Goal: Complete application form

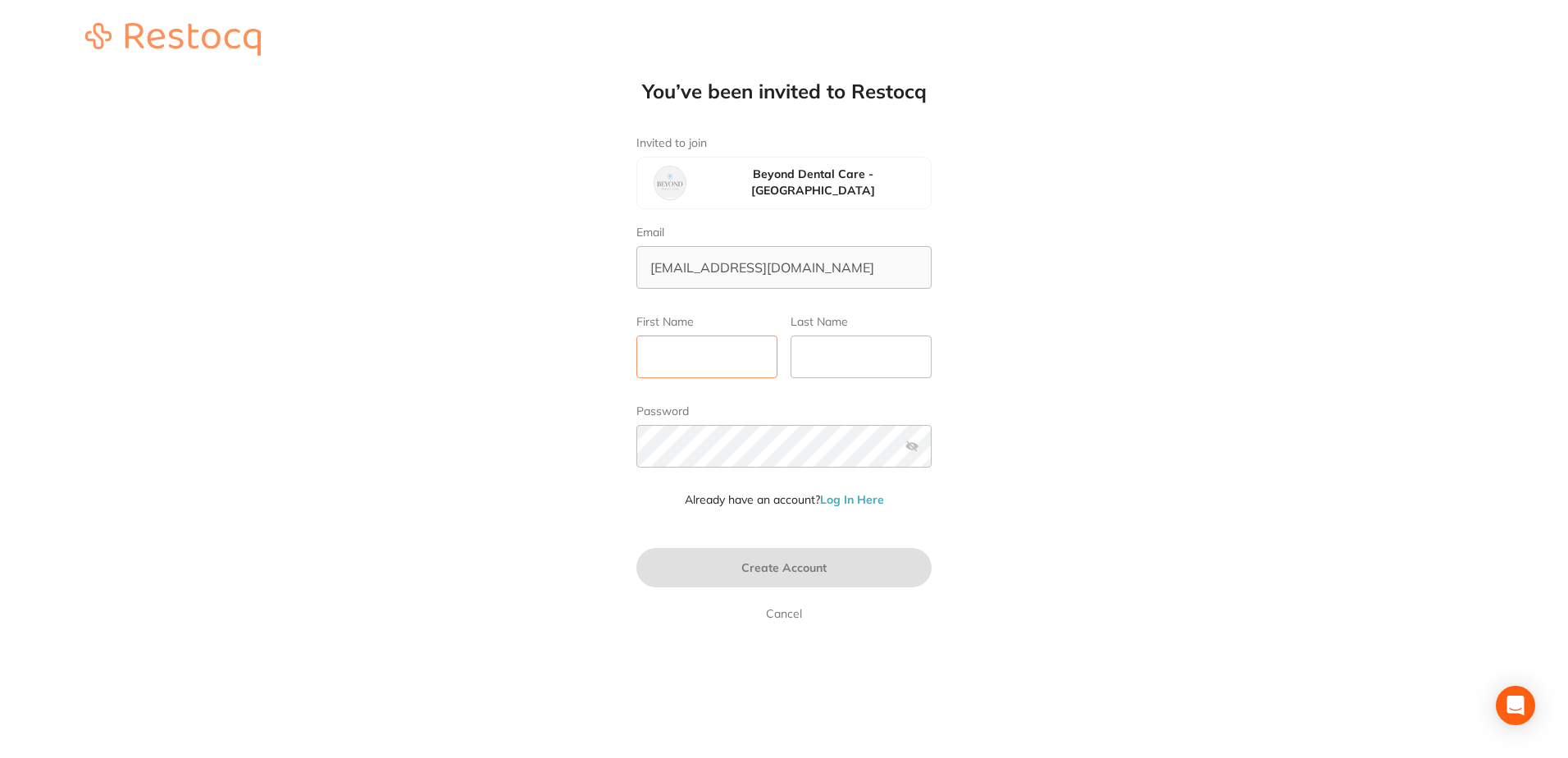
click at [734, 352] on input "First Name" at bounding box center [707, 356] width 141 height 43
type input "[GEOGRAPHIC_DATA]"
type input "Stock"
click at [908, 443] on label at bounding box center [912, 446] width 13 height 13
click at [931, 451] on input "checkbox" at bounding box center [931, 451] width 0 height 0
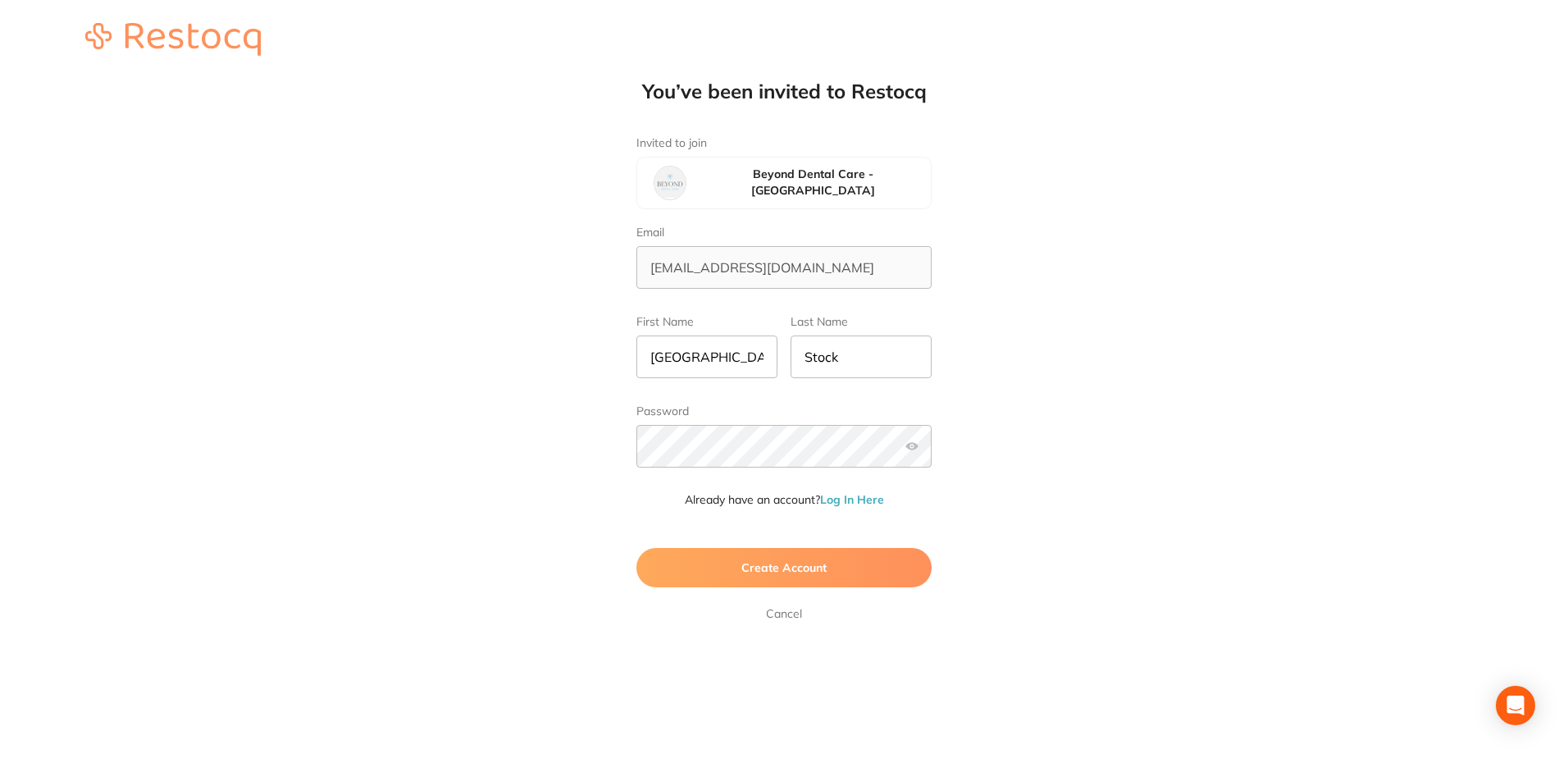
click at [815, 566] on span "Create Account" at bounding box center [784, 567] width 85 height 15
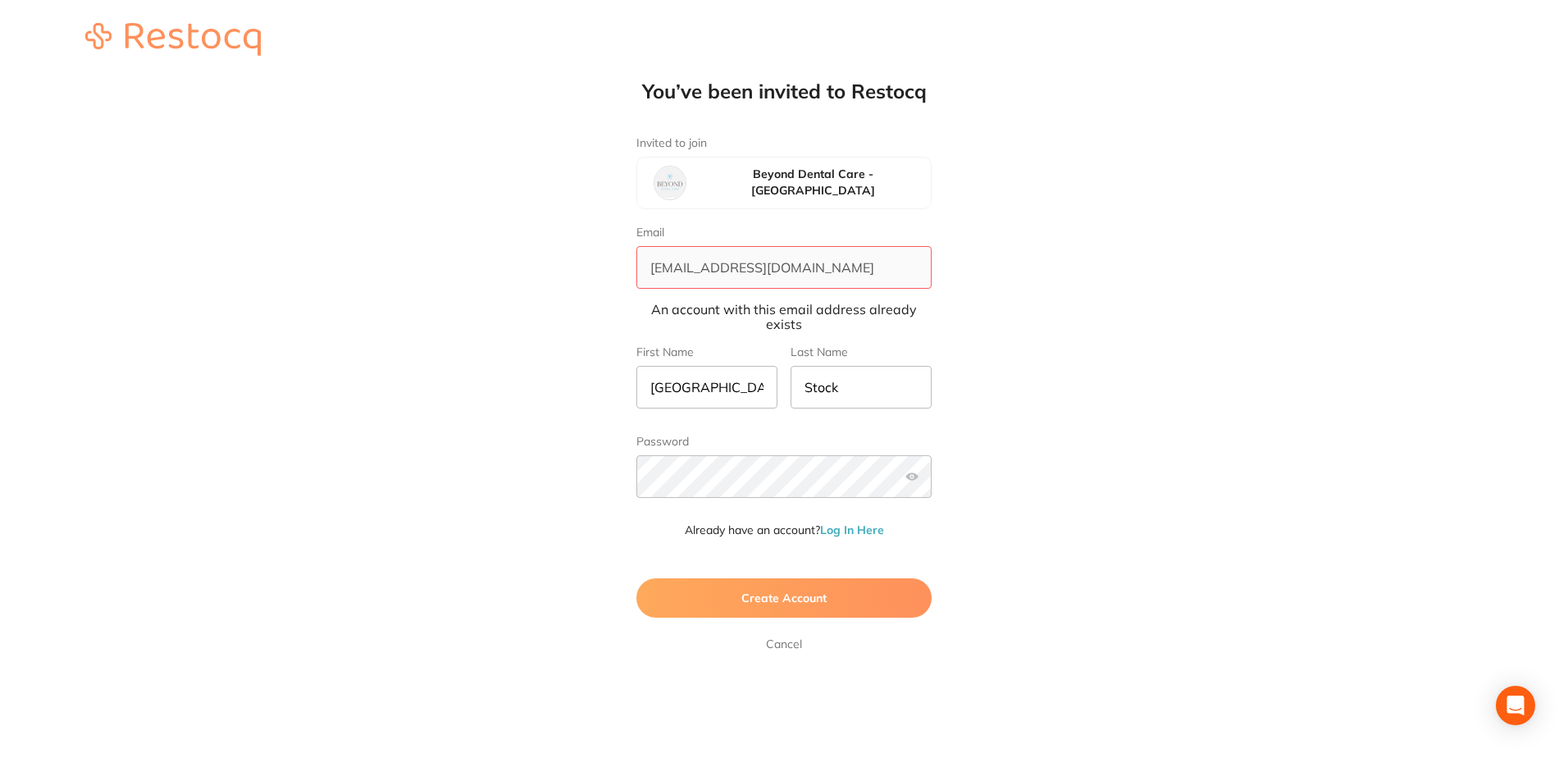
click at [773, 600] on span "Create Account" at bounding box center [784, 598] width 85 height 15
click at [629, 485] on div "You’ve been invited to Restocq Invited to join Beyond Dental Care - Brighton Em…" at bounding box center [784, 325] width 1568 height 650
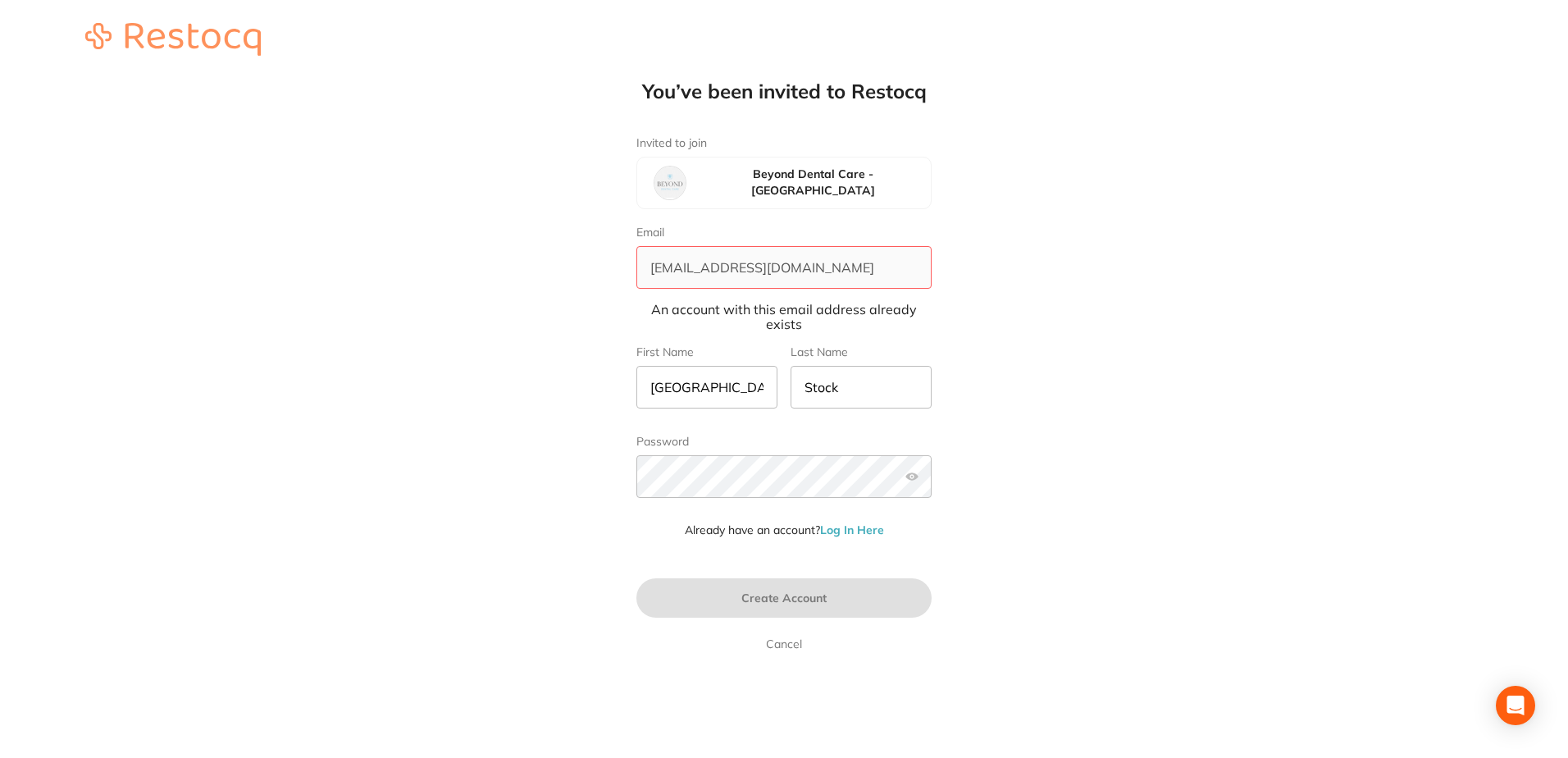
click at [865, 530] on link "Log In Here" at bounding box center [852, 530] width 64 height 15
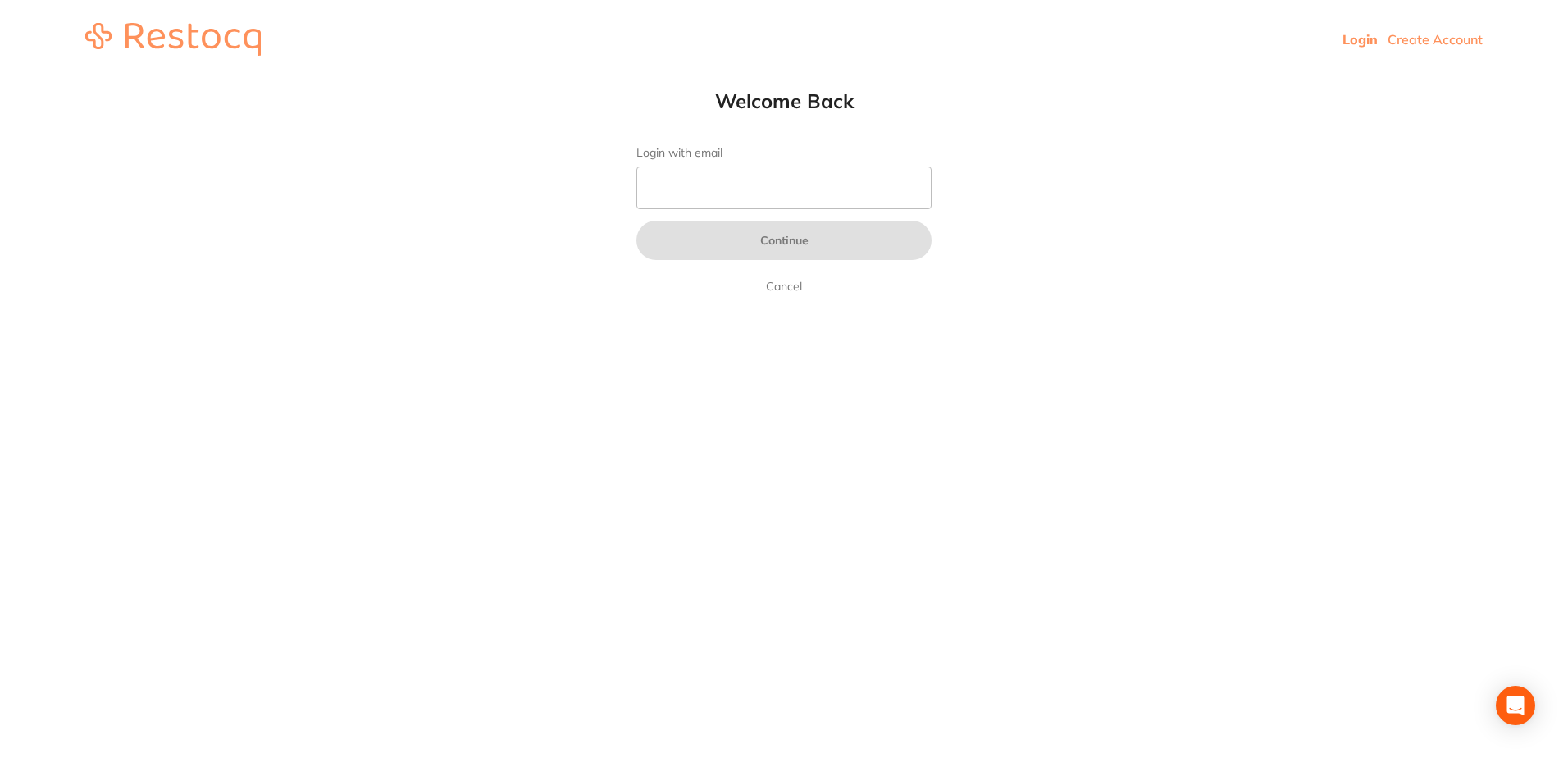
type input "[EMAIL_ADDRESS][DOMAIN_NAME]"
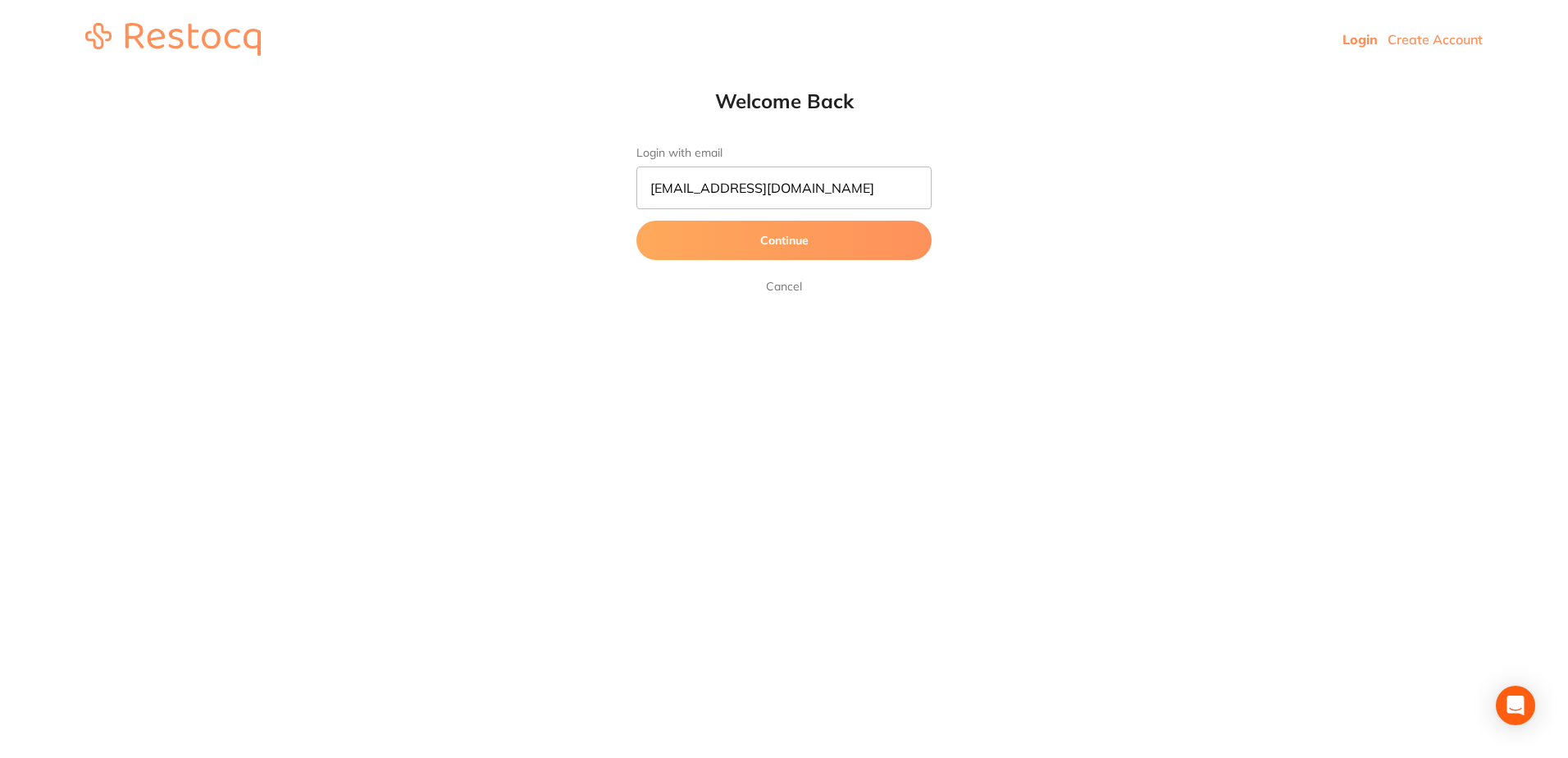
click at [791, 240] on button "Continue" at bounding box center [784, 241] width 295 height 39
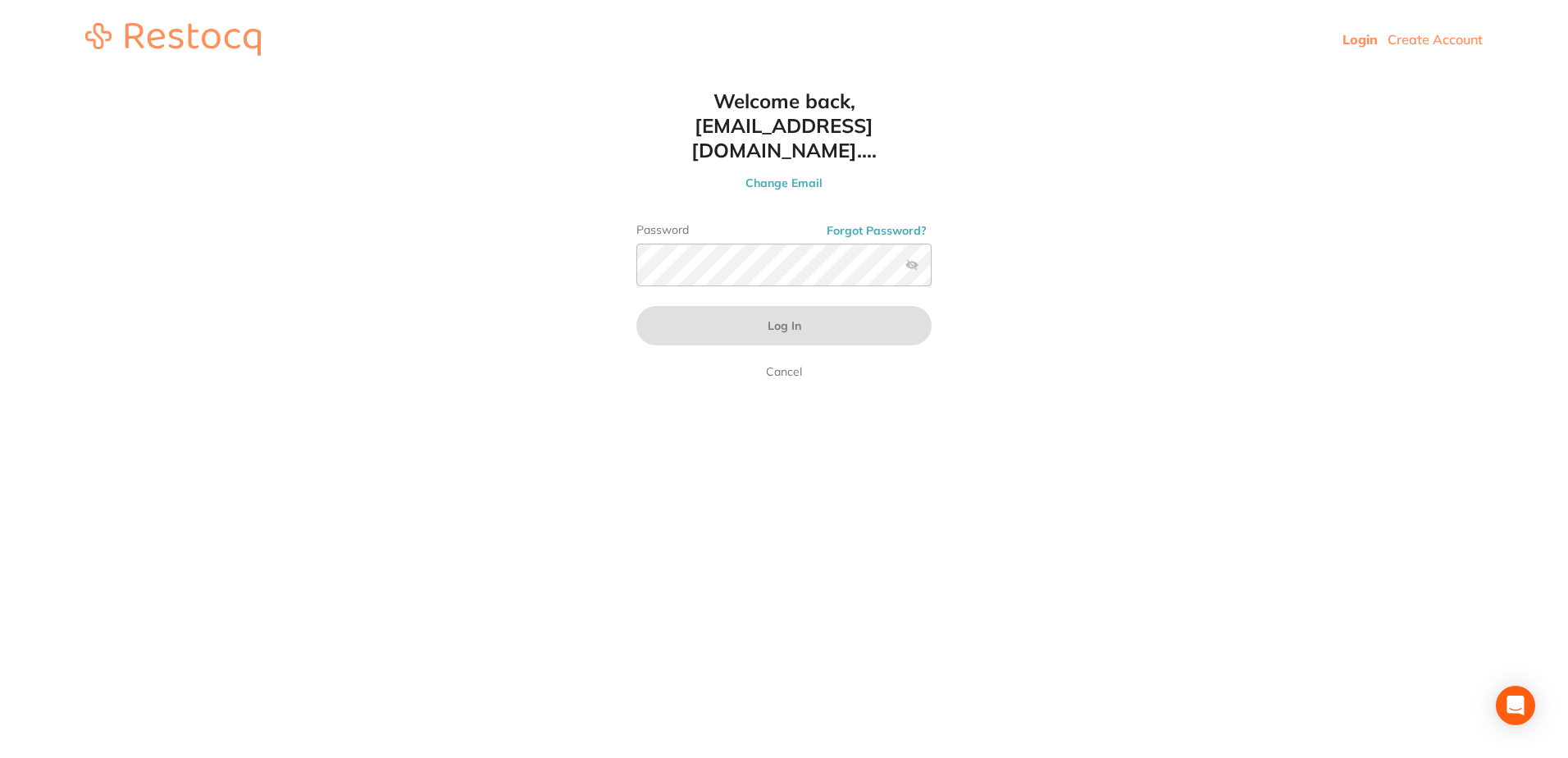
click at [845, 223] on button "Forgot Password?" at bounding box center [876, 231] width 110 height 15
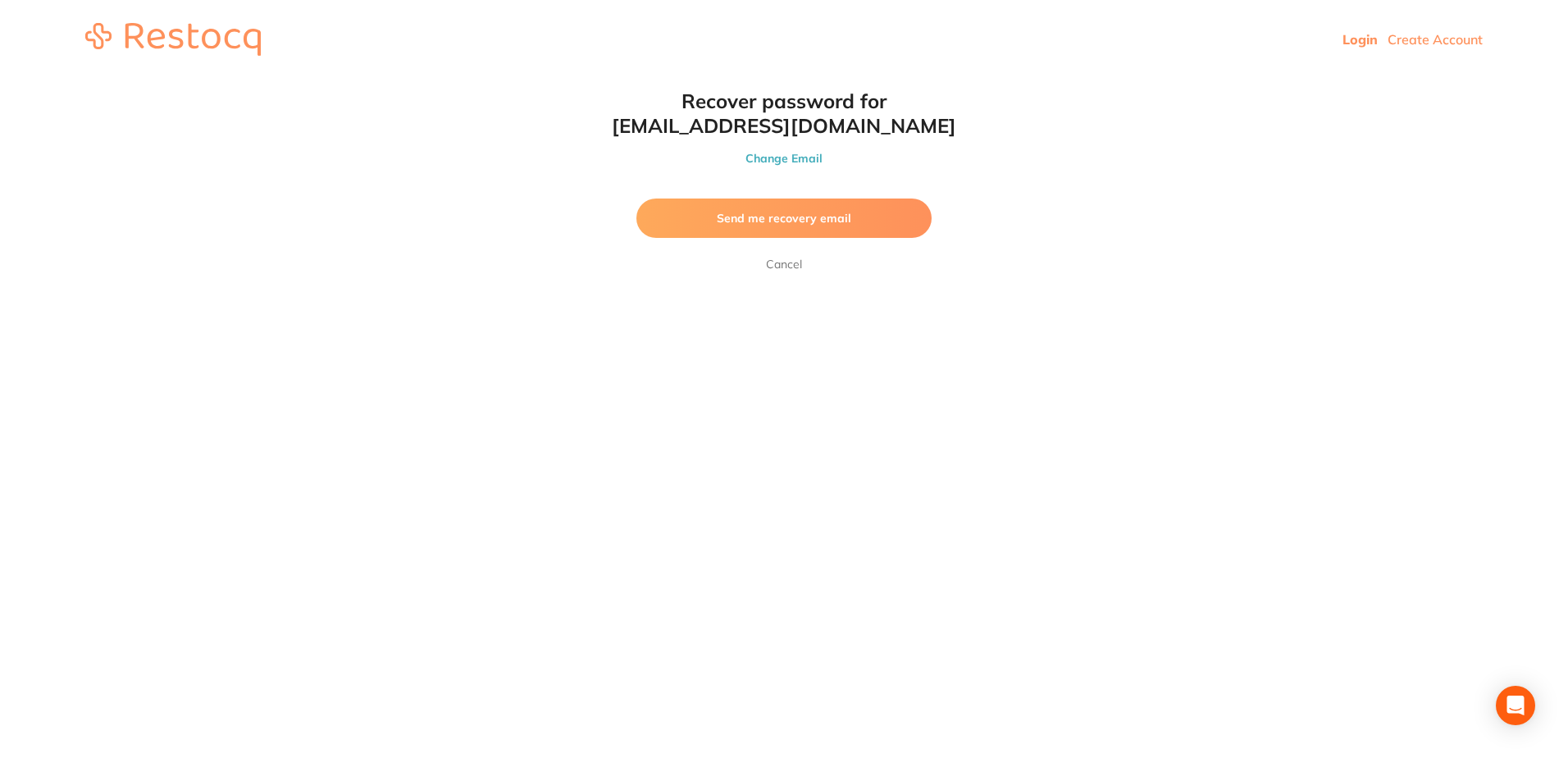
click at [751, 218] on span "Send me recovery email" at bounding box center [784, 218] width 135 height 15
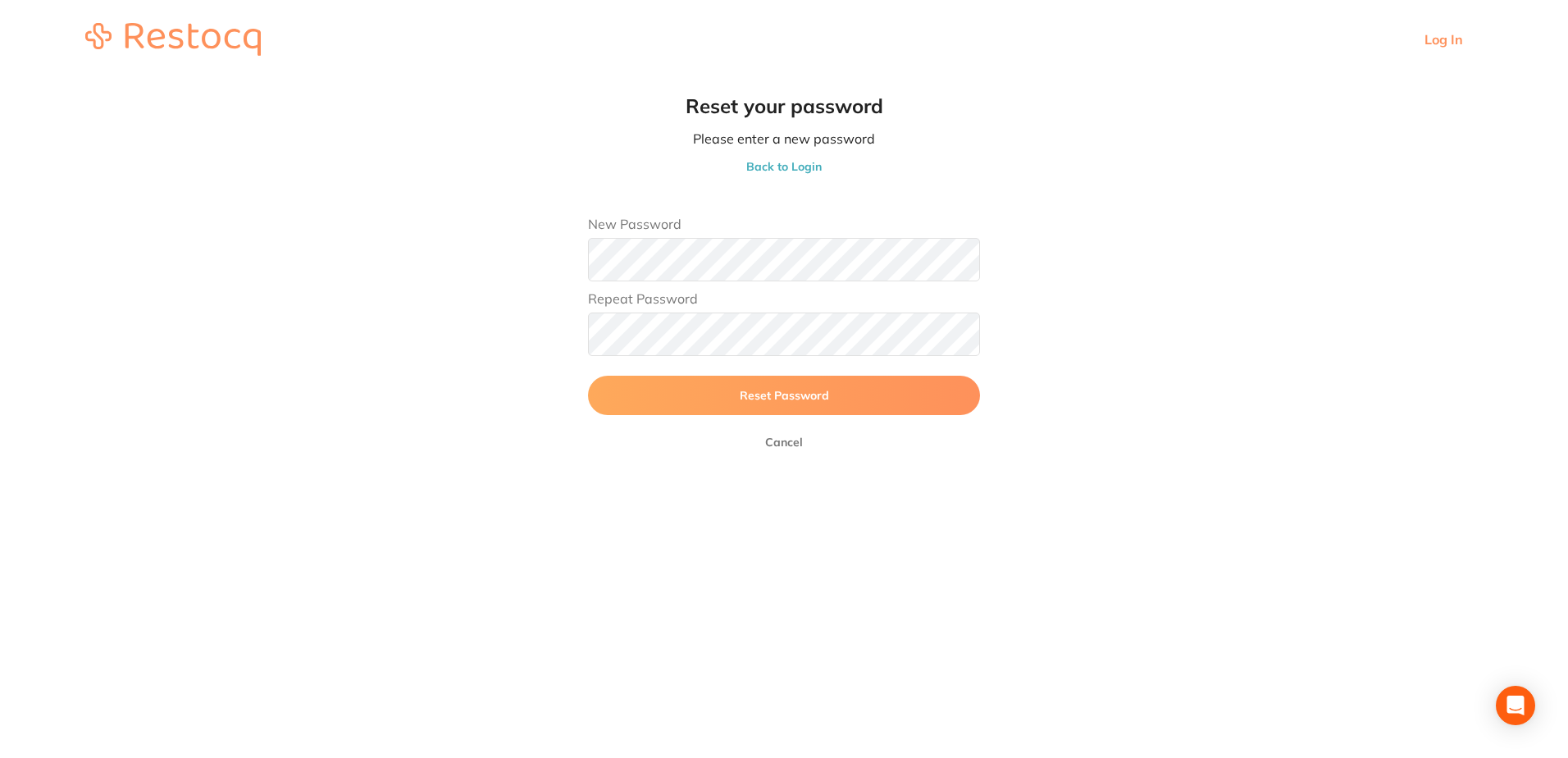
click at [772, 400] on span "Reset Password" at bounding box center [784, 395] width 90 height 15
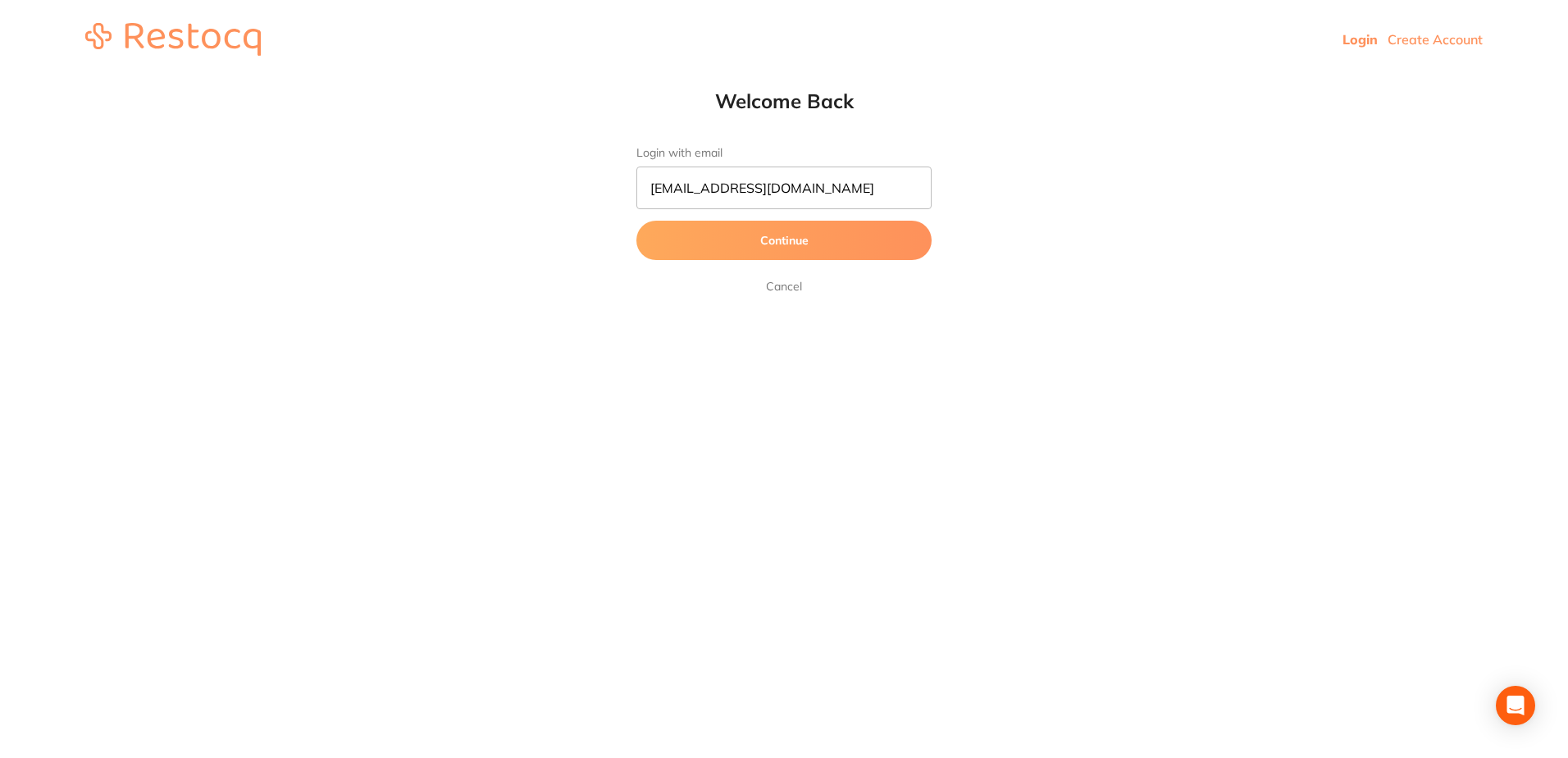
click at [772, 241] on button "Continue" at bounding box center [784, 241] width 295 height 39
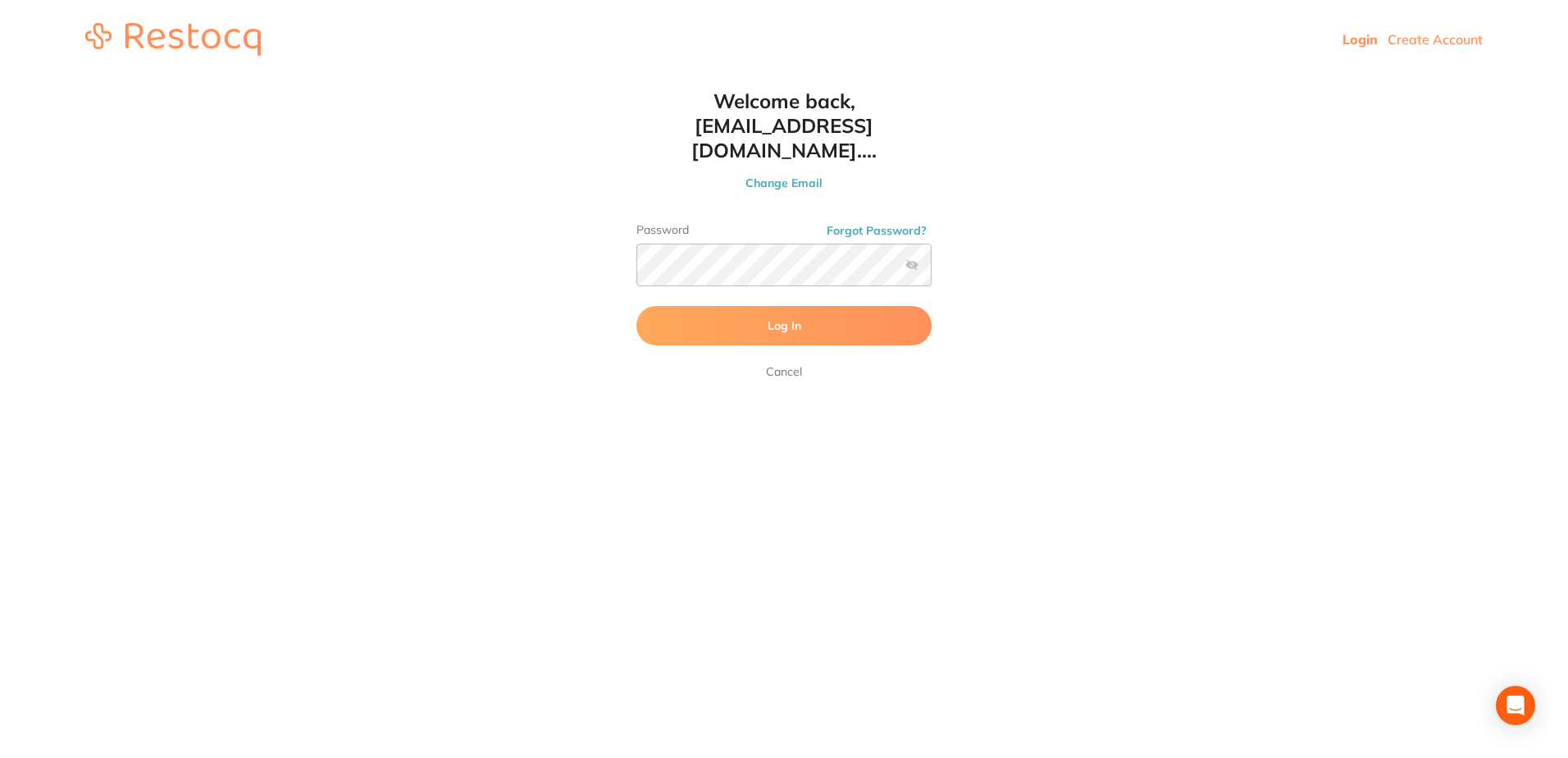
click at [660, 306] on button "Log In" at bounding box center [784, 325] width 295 height 39
